Goal: Contribute content: Contribute content

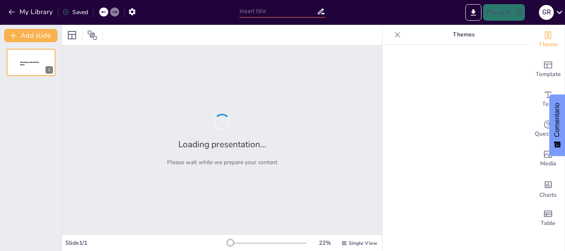
type input "Boulevard Libro 1: La Magia de [PERSON_NAME]"
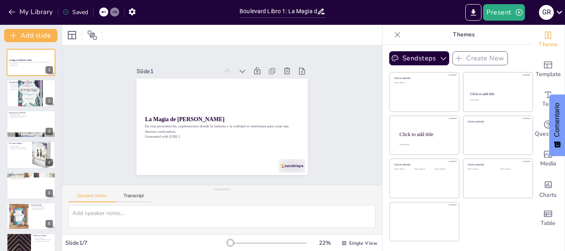
click at [395, 33] on icon at bounding box center [397, 34] width 5 height 5
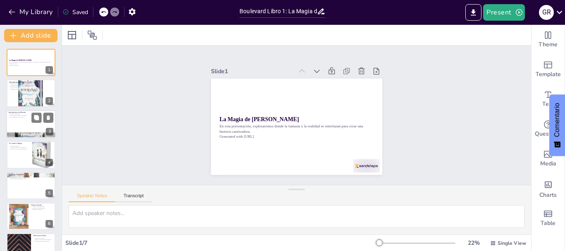
click at [27, 119] on div at bounding box center [31, 124] width 50 height 28
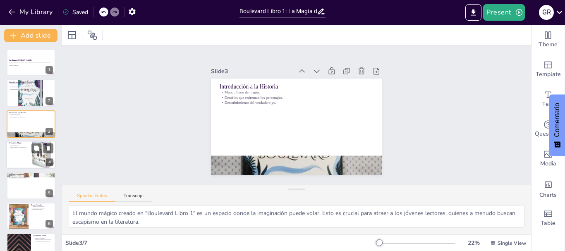
click at [22, 143] on p "El Conflicto Mágico" at bounding box center [19, 143] width 20 height 2
type textarea "Las decisiones difíciles que enfrentan los personajes son un reflejo de las ele…"
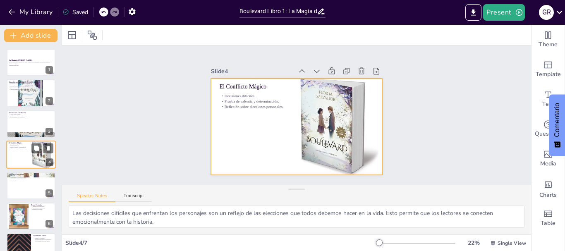
scroll to position [8, 0]
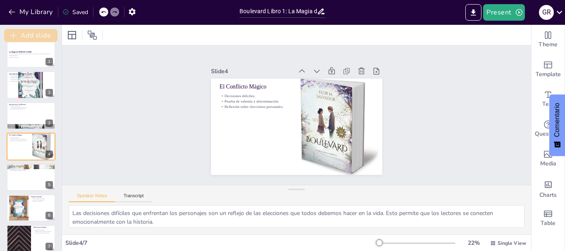
click at [38, 36] on button "Add slide" at bounding box center [30, 35] width 53 height 13
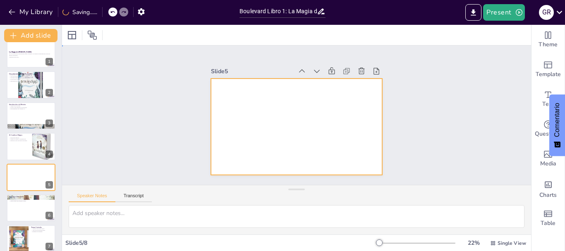
click at [282, 93] on div at bounding box center [296, 127] width 171 height 96
click at [373, 68] on icon at bounding box center [376, 71] width 6 height 7
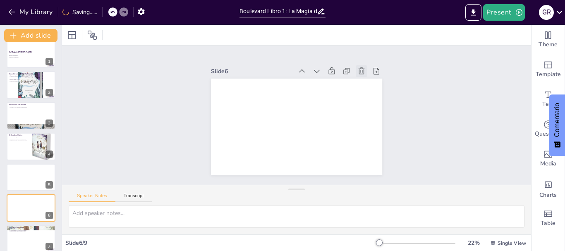
click at [361, 74] on icon at bounding box center [365, 78] width 9 height 9
type textarea "Los protagonistas son el corazón de la historia. Sus sueños y miedos hacen que …"
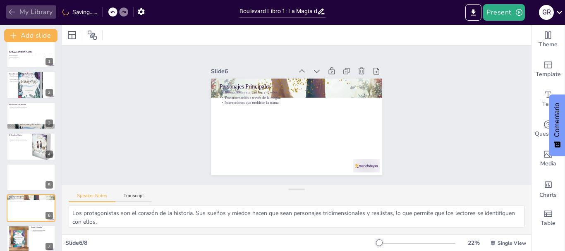
click at [8, 17] on button "My Library" at bounding box center [31, 11] width 50 height 13
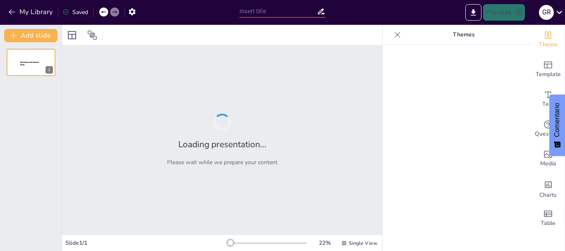
type input "Boulevard Libro 1: La Magia de [PERSON_NAME]"
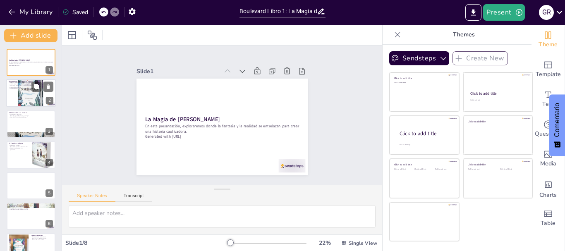
click at [34, 102] on div at bounding box center [31, 93] width 50 height 50
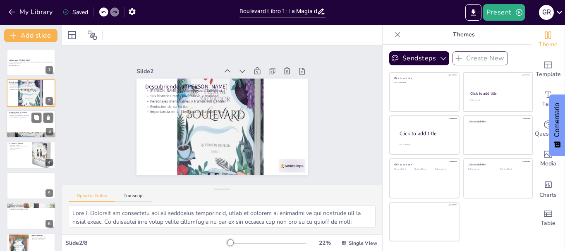
click at [31, 121] on div at bounding box center [31, 124] width 50 height 28
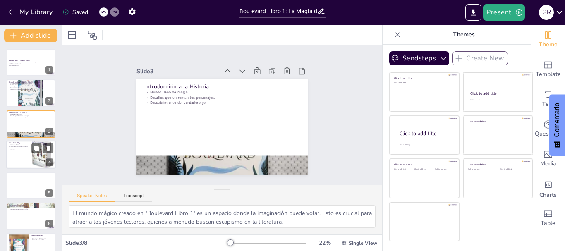
click at [21, 160] on div at bounding box center [31, 155] width 50 height 28
type textarea "Las decisiones difíciles que enfrentan los personajes son un reflejo de las ele…"
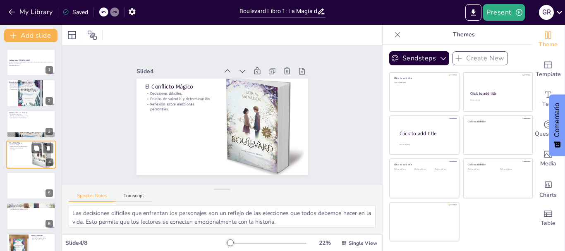
scroll to position [8, 0]
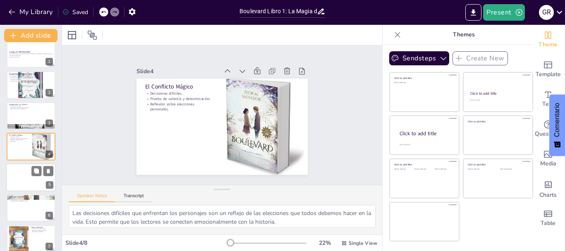
click at [19, 173] on div at bounding box center [31, 177] width 50 height 28
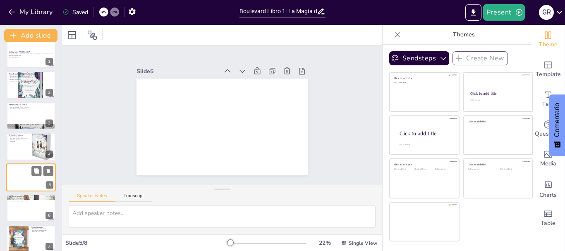
scroll to position [39, 0]
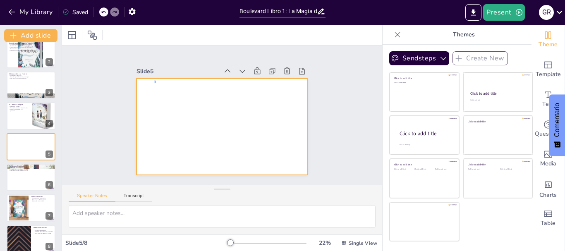
click at [156, 83] on div at bounding box center [221, 127] width 171 height 96
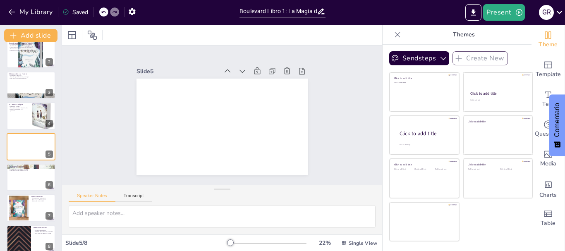
click at [156, 83] on div at bounding box center [221, 127] width 180 height 114
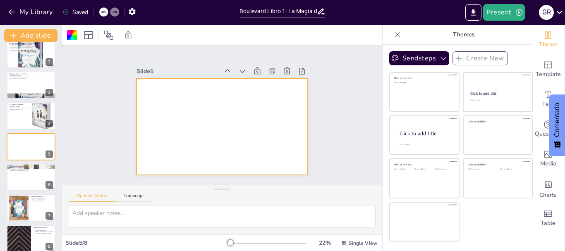
click at [156, 83] on div at bounding box center [221, 127] width 171 height 96
click at [108, 213] on textarea at bounding box center [222, 216] width 307 height 23
type textarea "resumen y analisis de la trama"
click at [132, 198] on button "Transcript" at bounding box center [133, 197] width 37 height 9
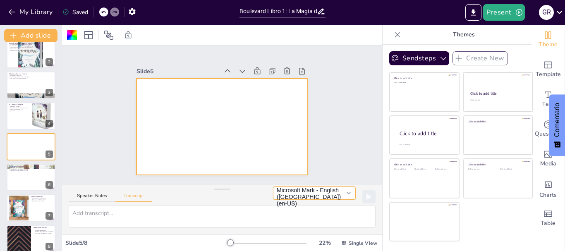
click at [346, 191] on button "Microsoft Mark - English (United States) (en-US)" at bounding box center [314, 192] width 83 height 13
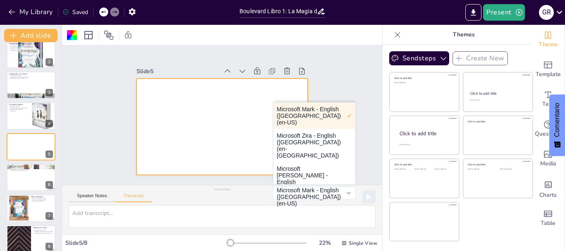
click at [345, 81] on div "Slide 1 La Magia de [PERSON_NAME] En esta presentación, exploraremos donde la f…" at bounding box center [222, 115] width 342 height 203
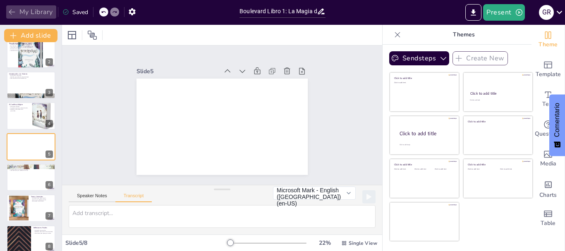
click at [11, 14] on icon "button" at bounding box center [12, 12] width 6 height 5
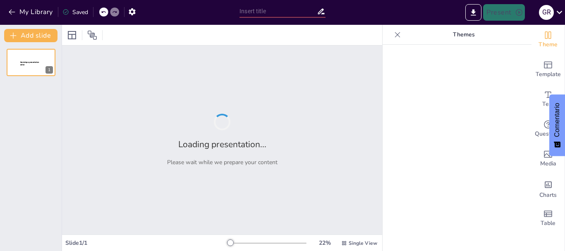
type input "Boulevard Libro 1: La Magia de [PERSON_NAME]"
